Goal: Transaction & Acquisition: Purchase product/service

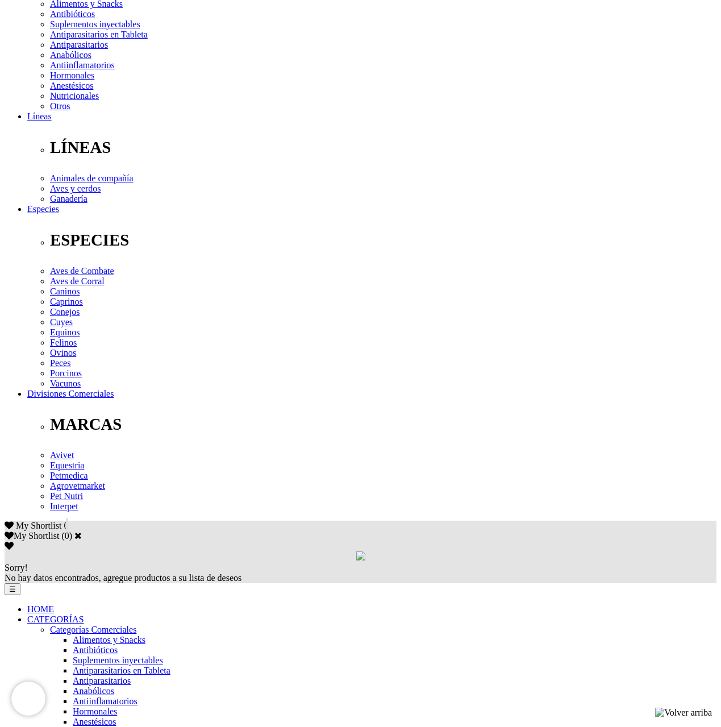
scroll to position [239, 0]
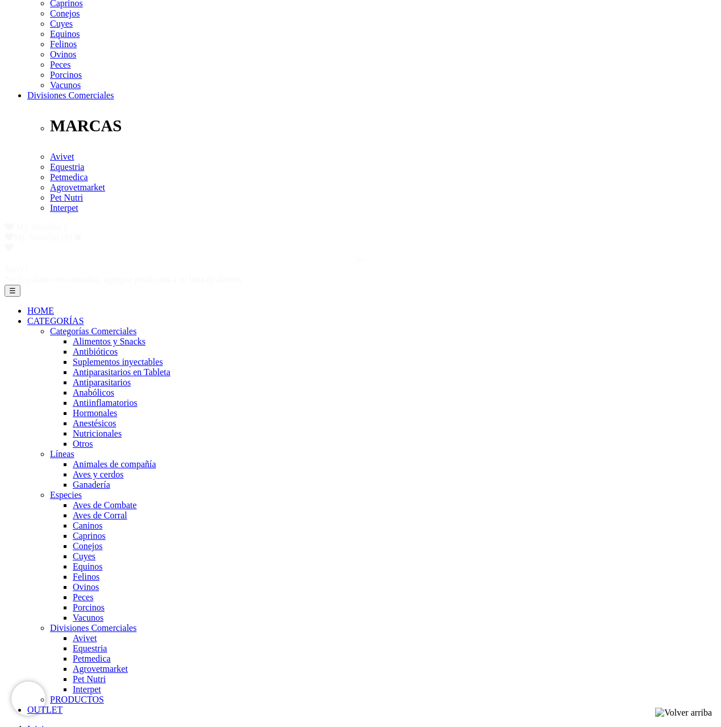
scroll to position [0, 0]
